Goal: Task Accomplishment & Management: Manage account settings

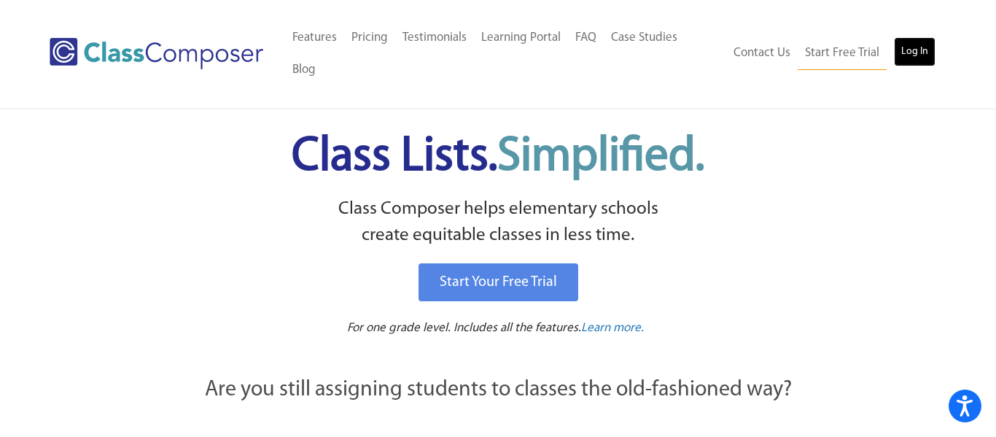
click at [898, 43] on link "Log In" at bounding box center [915, 51] width 42 height 29
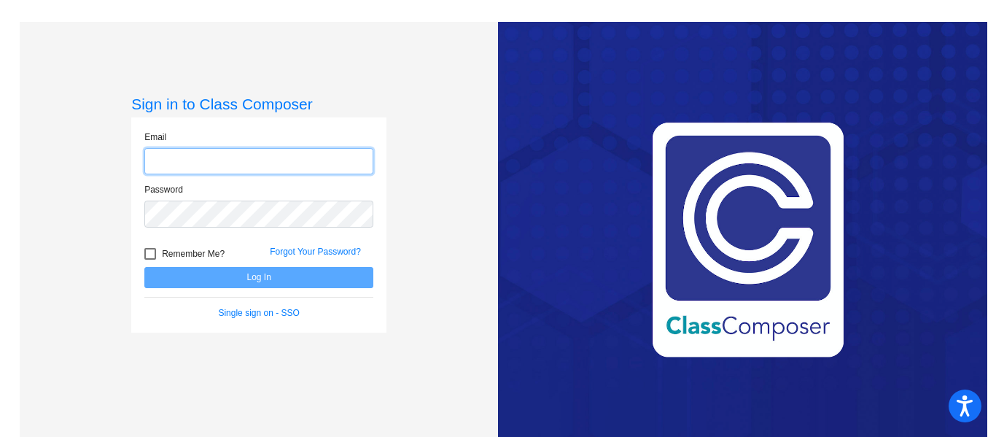
type input "[EMAIL_ADDRESS][DOMAIN_NAME]"
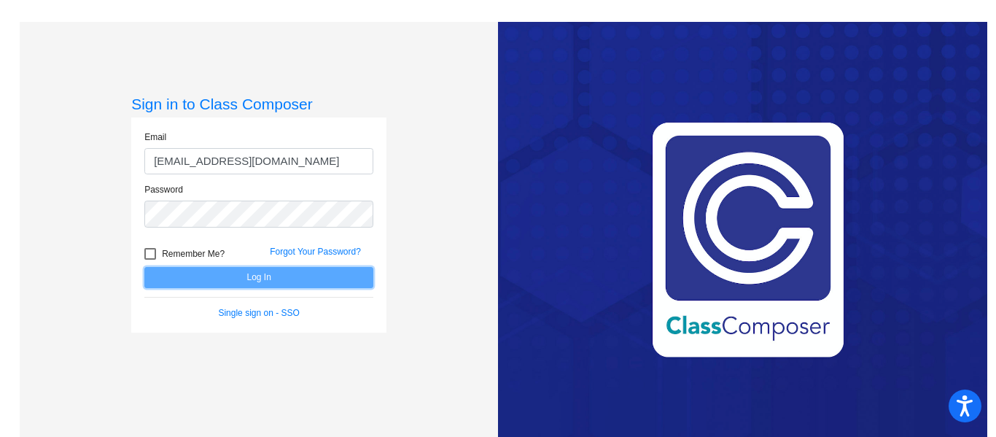
click at [241, 281] on button "Log In" at bounding box center [258, 277] width 229 height 21
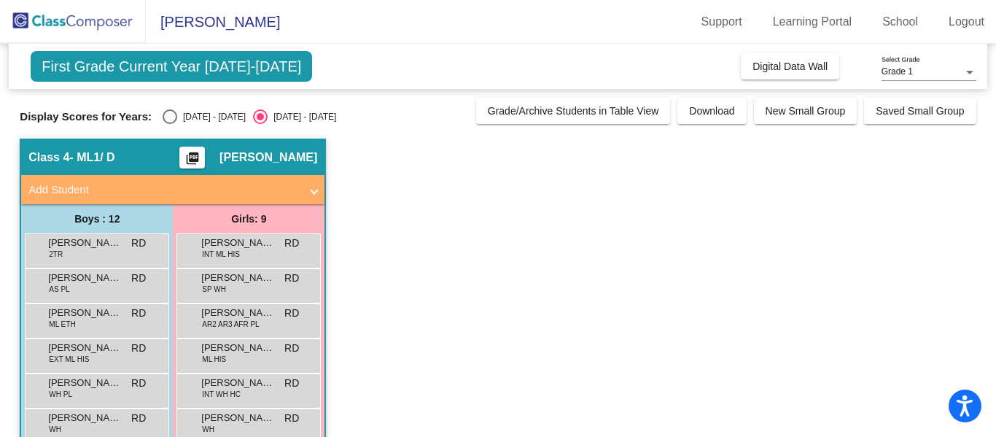
click at [163, 117] on div "Select an option" at bounding box center [170, 116] width 15 height 15
click at [169, 124] on input "[DATE] - [DATE]" at bounding box center [169, 124] width 1 height 1
radio input "true"
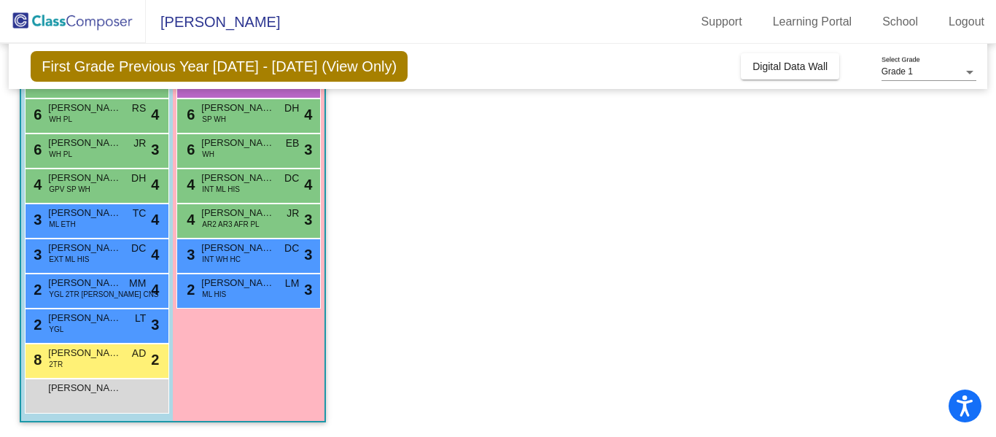
scroll to position [236, 0]
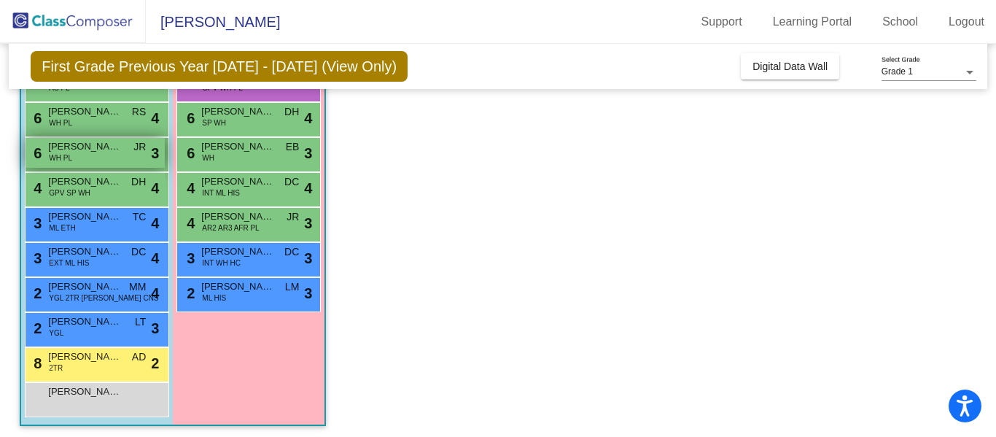
click at [147, 148] on div "6 [PERSON_NAME] [PERSON_NAME] [PERSON_NAME] lock do_not_disturb_alt 3" at bounding box center [95, 153] width 139 height 30
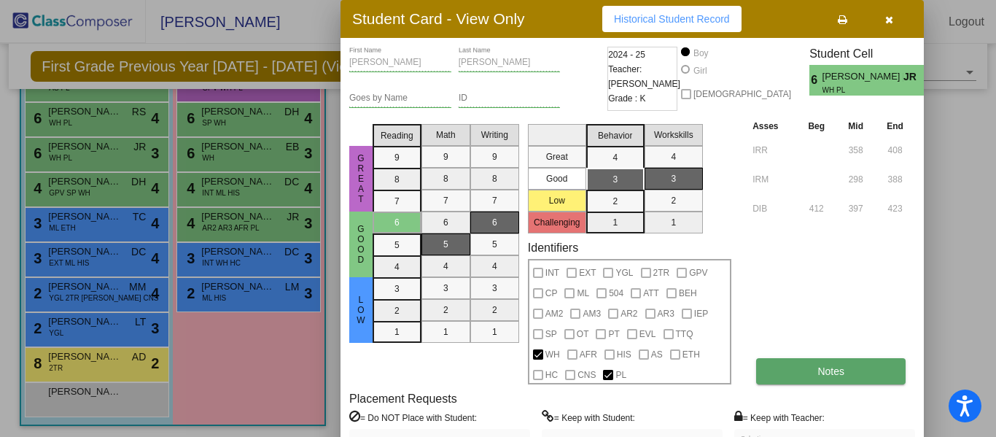
click at [826, 372] on span "Notes" at bounding box center [831, 371] width 27 height 12
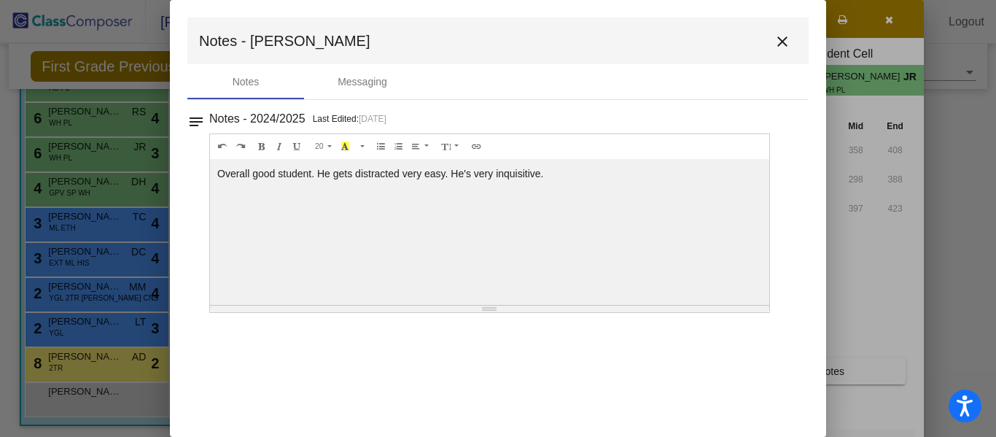
click at [785, 40] on mat-icon "close" at bounding box center [783, 42] width 18 height 18
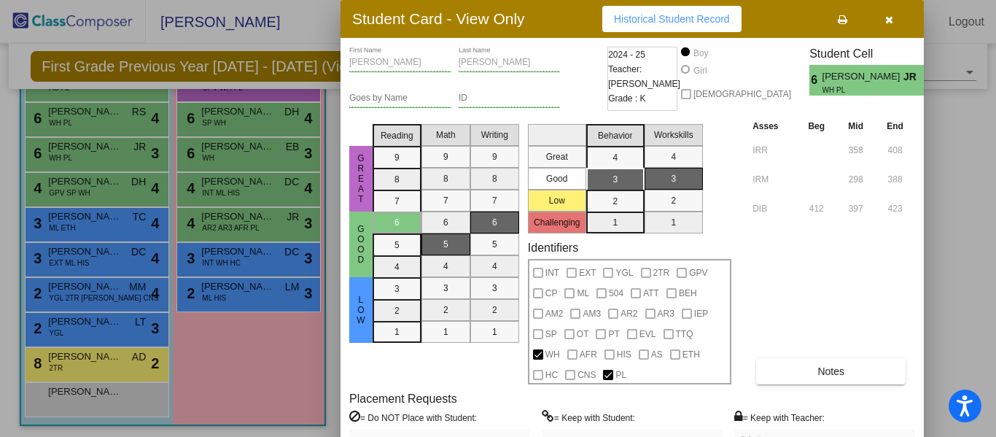
click at [112, 123] on div at bounding box center [498, 218] width 996 height 437
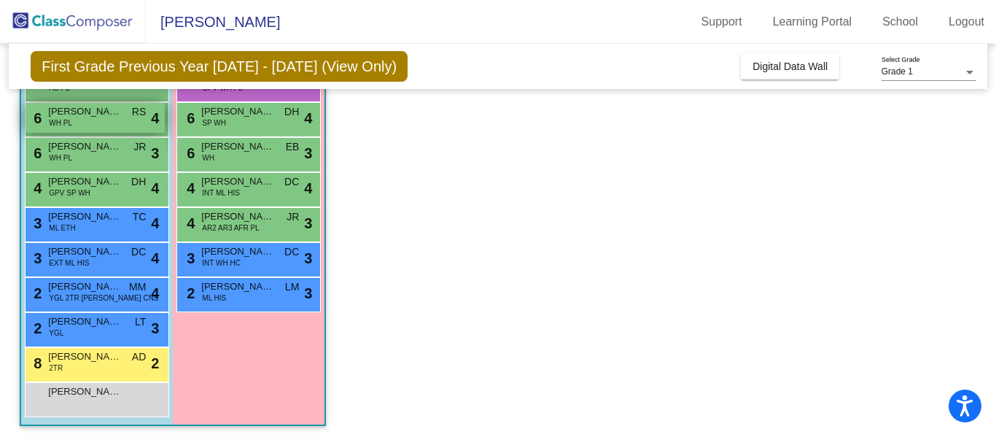
click at [139, 119] on span "RS" at bounding box center [139, 111] width 14 height 15
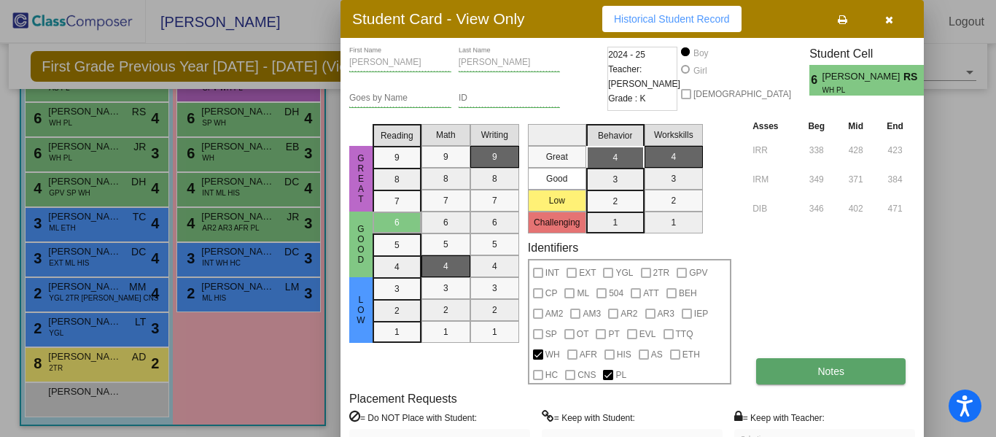
click at [852, 375] on button "Notes" at bounding box center [831, 371] width 150 height 26
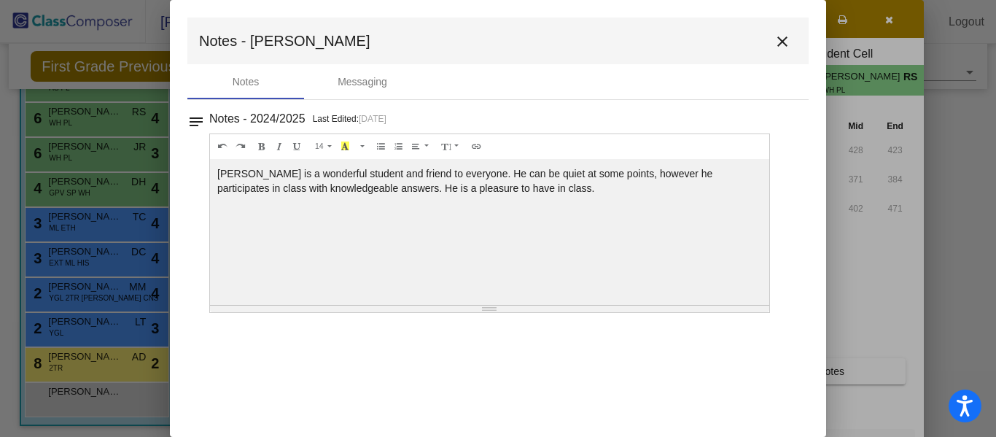
click at [786, 36] on mat-icon "close" at bounding box center [783, 42] width 18 height 18
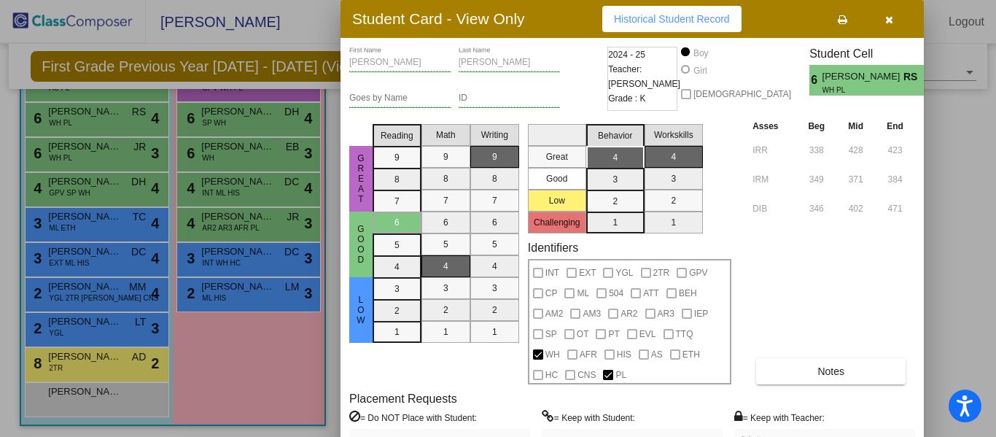
click at [74, 369] on div at bounding box center [498, 218] width 996 height 437
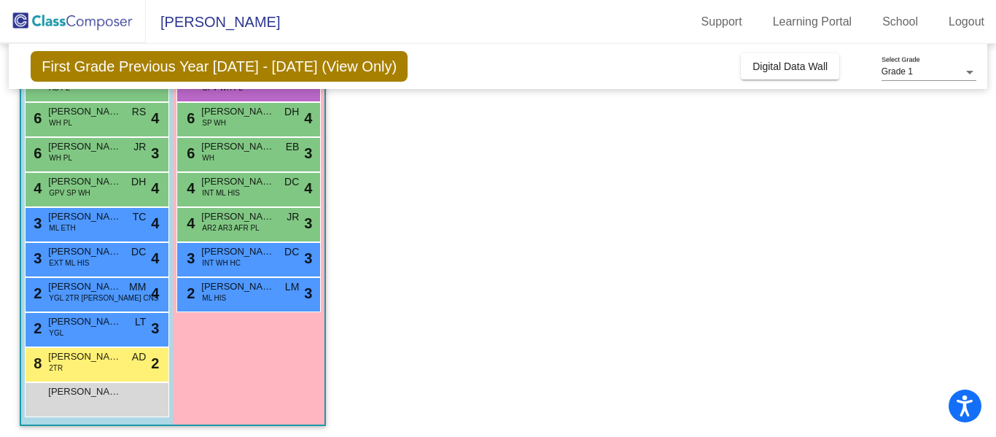
click at [74, 369] on div "8 [PERSON_NAME] 2TR AD lock do_not_disturb_alt 2" at bounding box center [95, 363] width 139 height 30
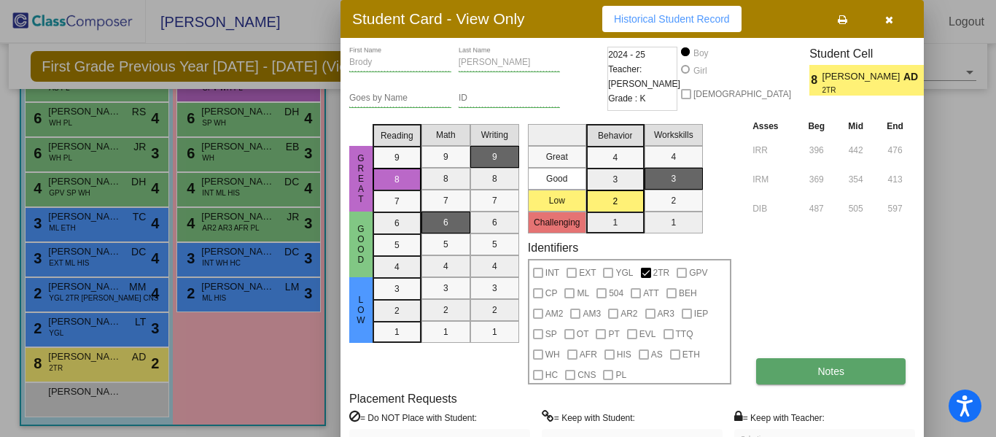
click at [799, 369] on button "Notes" at bounding box center [831, 371] width 150 height 26
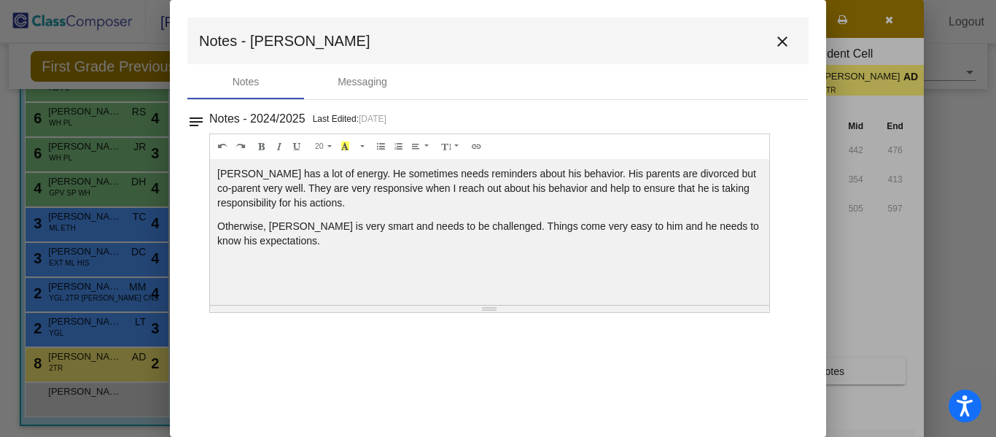
click at [785, 44] on mat-icon "close" at bounding box center [783, 42] width 18 height 18
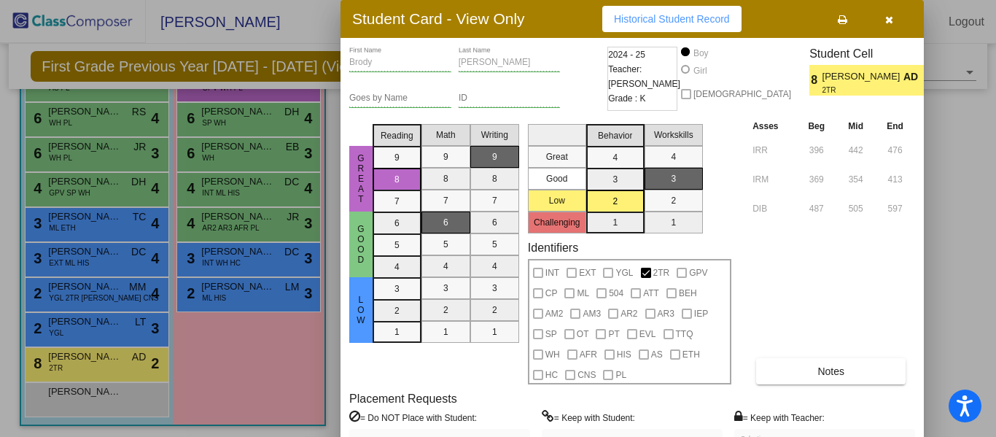
click at [328, 233] on div at bounding box center [498, 218] width 996 height 437
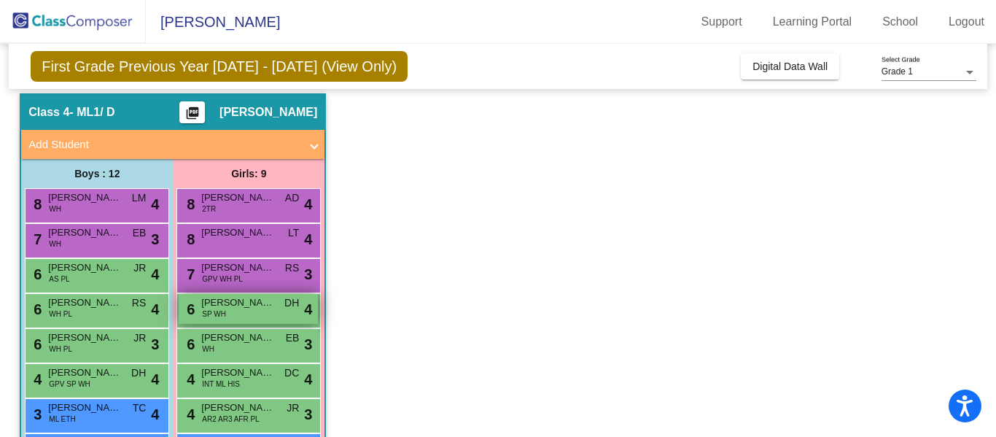
scroll to position [44, 0]
